Goal: Check status: Check status

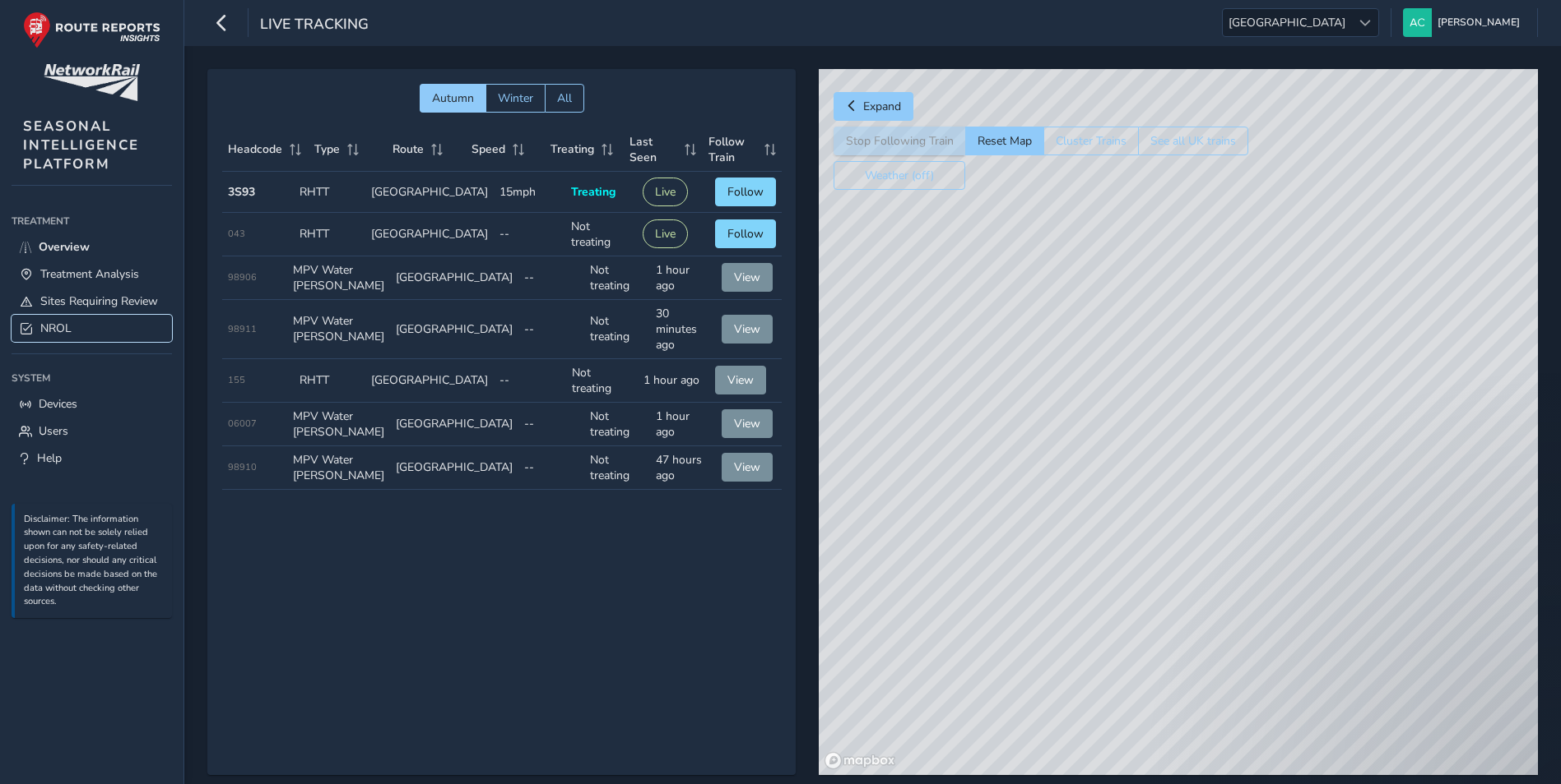
drag, startPoint x: 0, startPoint y: 0, endPoint x: 57, endPoint y: 327, distance: 331.9
click at [57, 327] on span "NROL" at bounding box center [56, 328] width 31 height 16
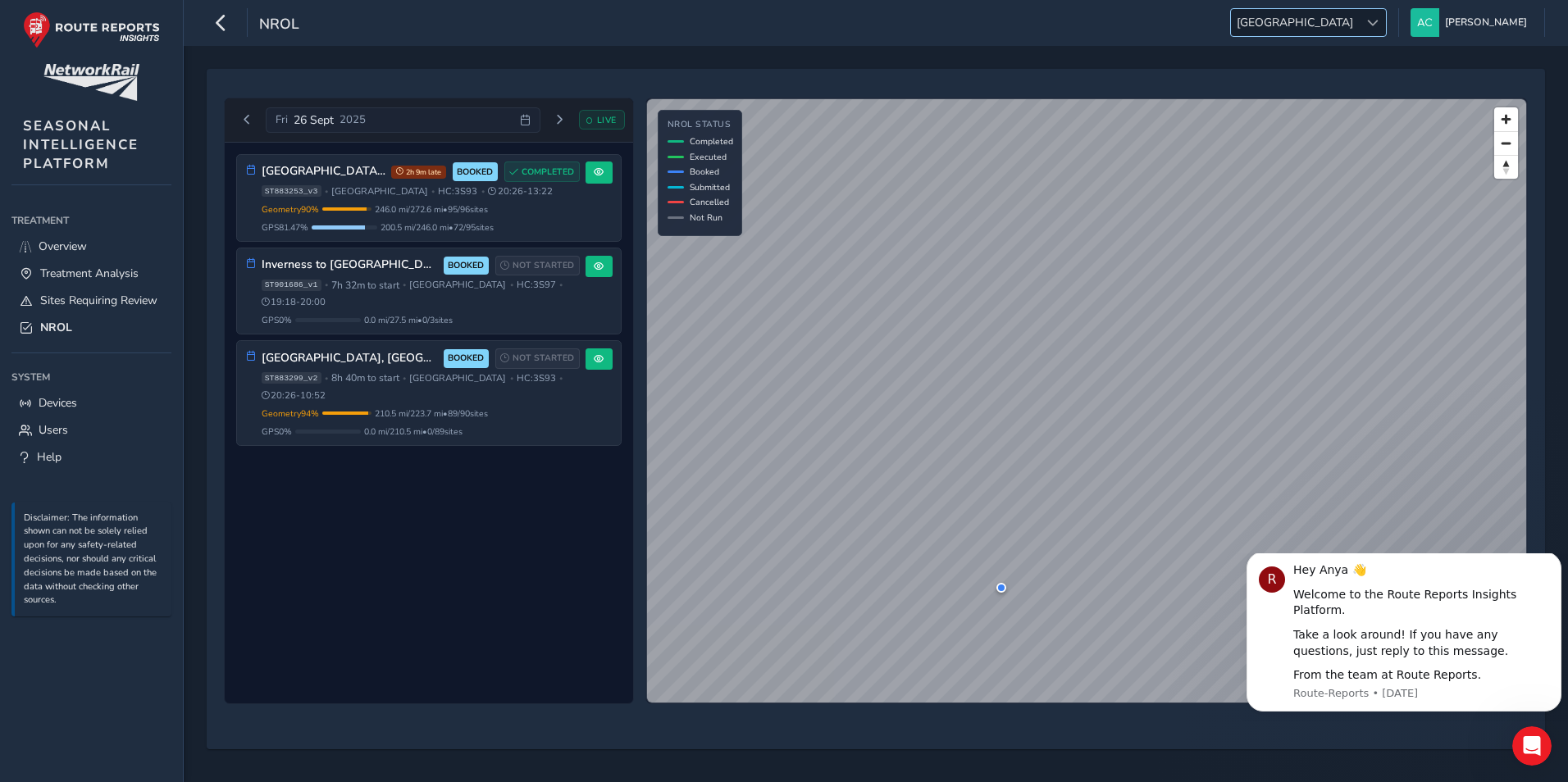
click at [1359, 19] on span "[GEOGRAPHIC_DATA]" at bounding box center [1294, 22] width 128 height 27
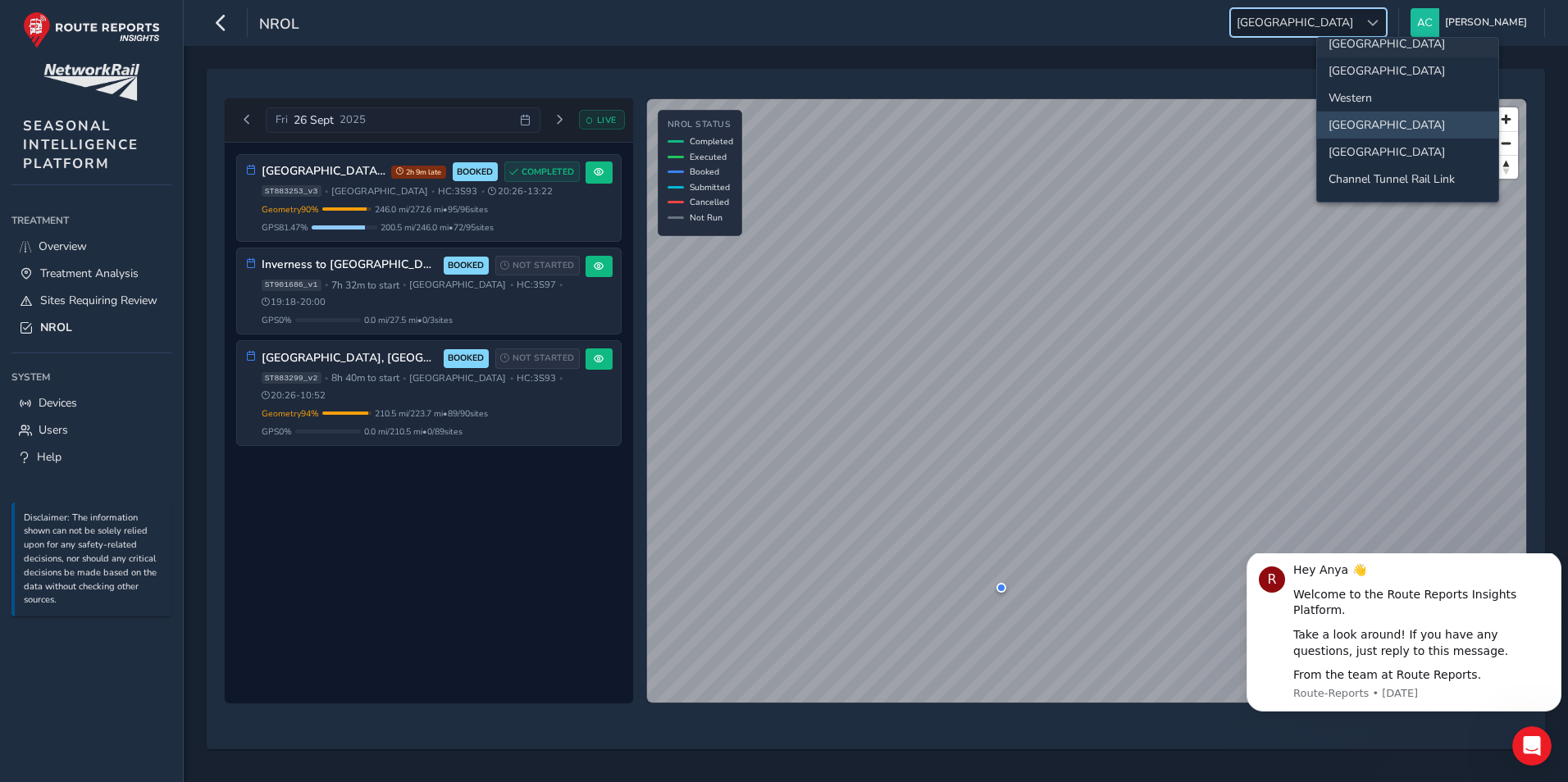
scroll to position [172, 0]
click at [1374, 177] on li "[GEOGRAPHIC_DATA]" at bounding box center [1407, 182] width 181 height 27
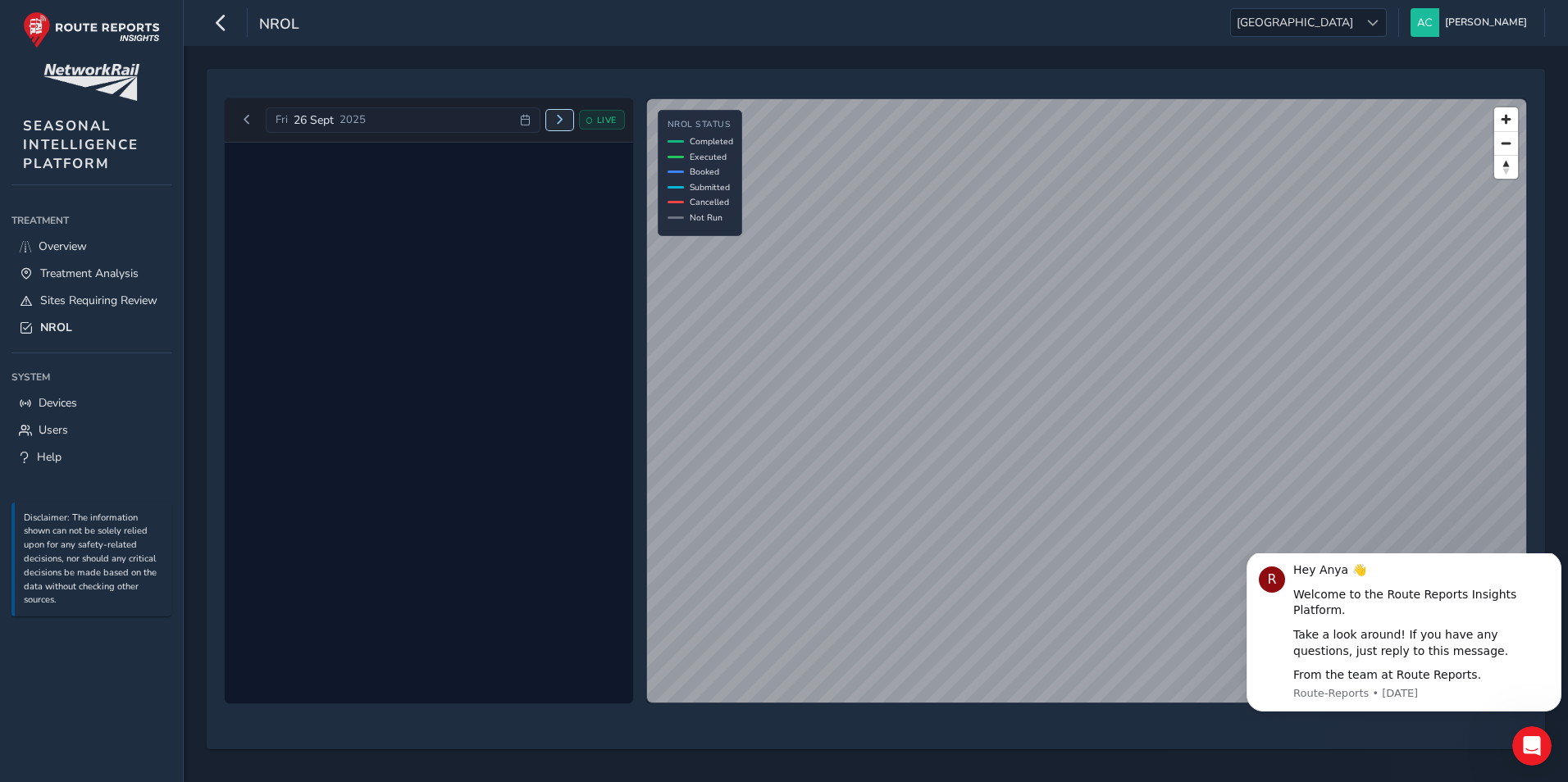
click at [552, 117] on button "Next day" at bounding box center [560, 120] width 27 height 20
click at [553, 117] on span "Next day" at bounding box center [552, 120] width 10 height 10
click at [531, 117] on span "Next day" at bounding box center [526, 120] width 10 height 10
click at [553, 117] on span "Next day" at bounding box center [552, 120] width 10 height 10
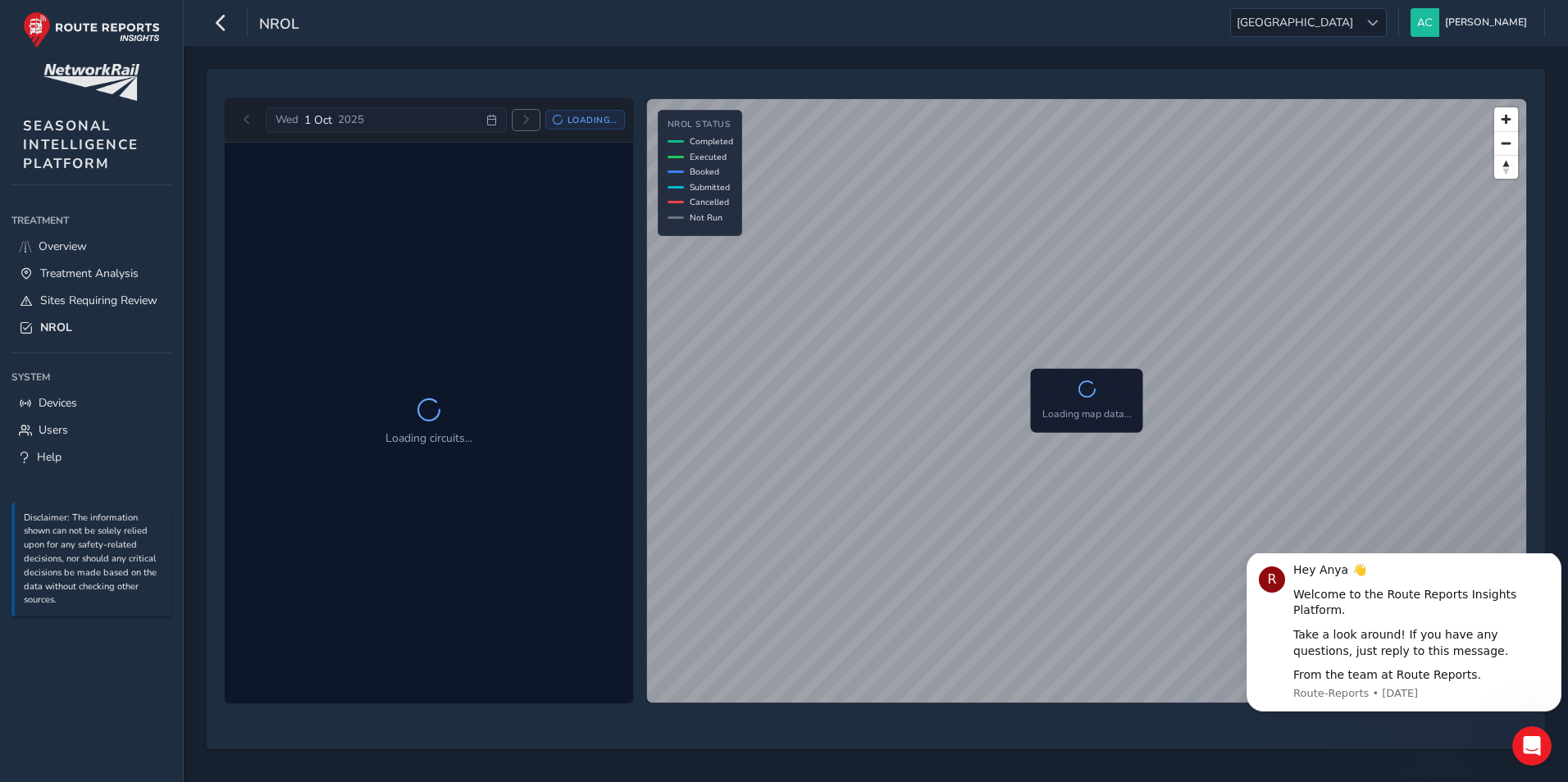
click at [531, 117] on span "Next day" at bounding box center [526, 120] width 10 height 10
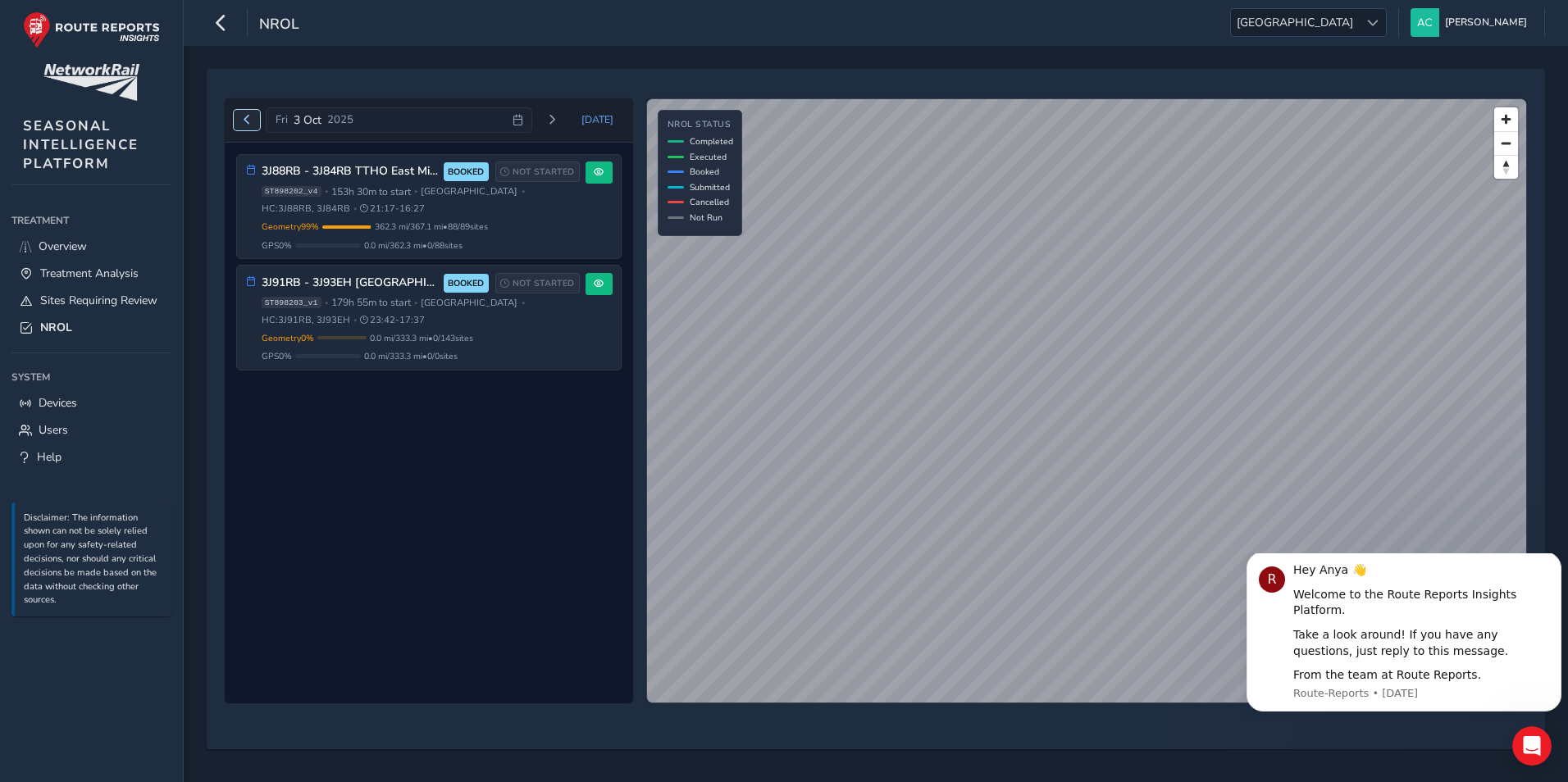
click at [254, 123] on button "Previous day" at bounding box center [247, 120] width 27 height 20
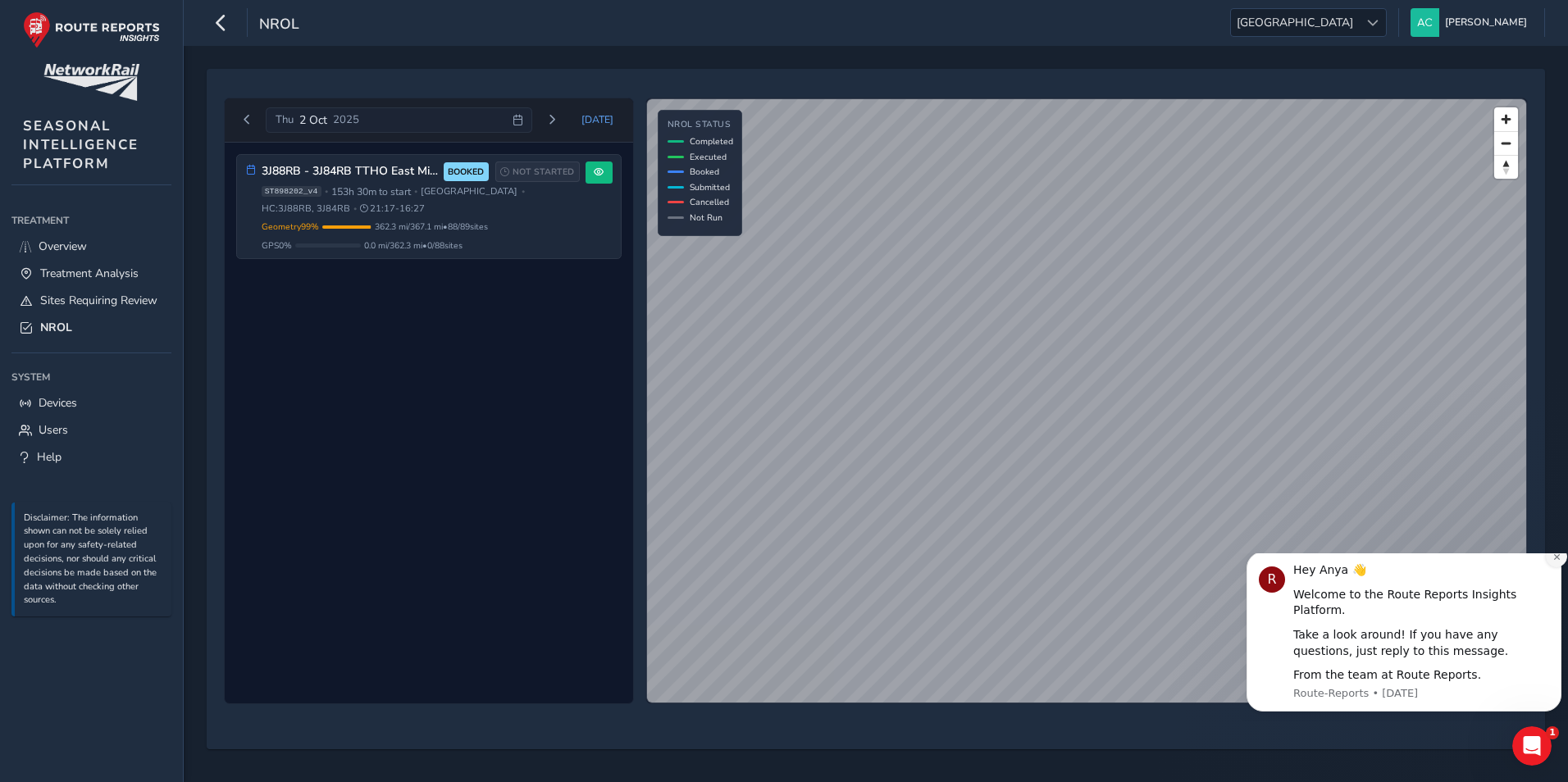
click at [1555, 562] on icon "Dismiss notification" at bounding box center [1556, 557] width 9 height 9
